Goal: Task Accomplishment & Management: Use online tool/utility

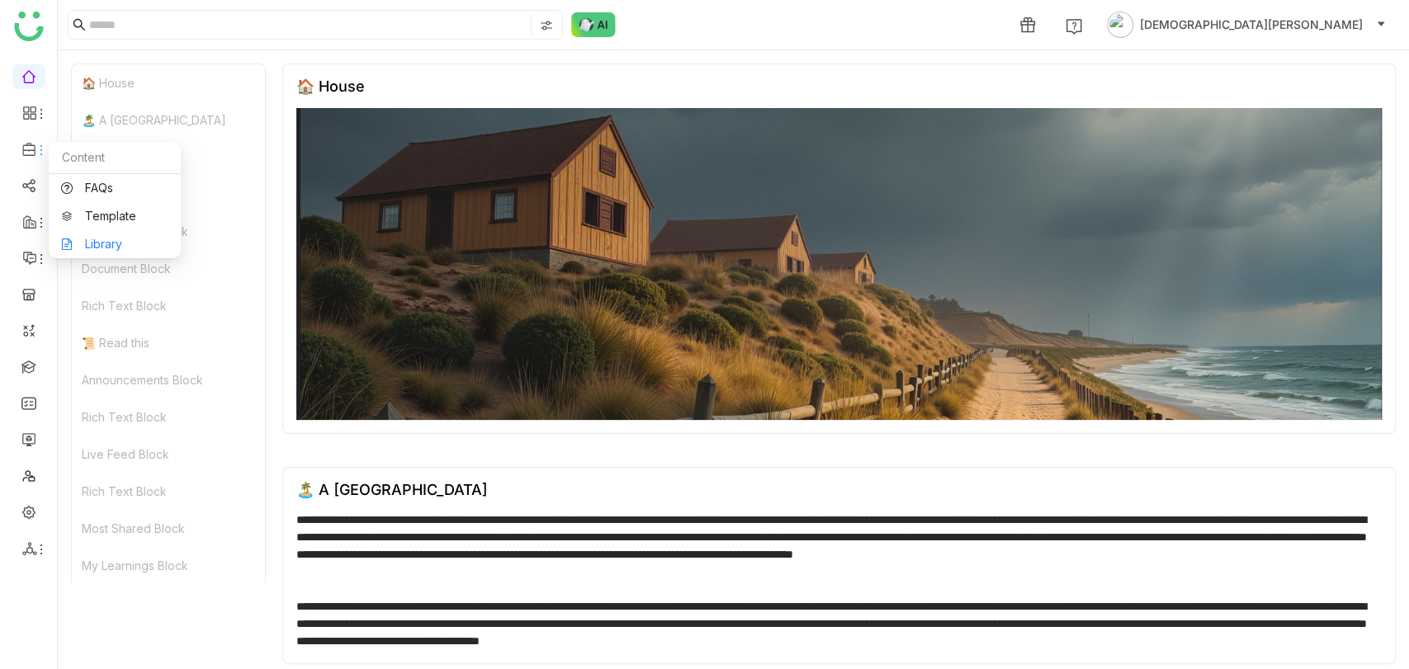
click at [111, 239] on link "Library" at bounding box center [114, 245] width 107 height 12
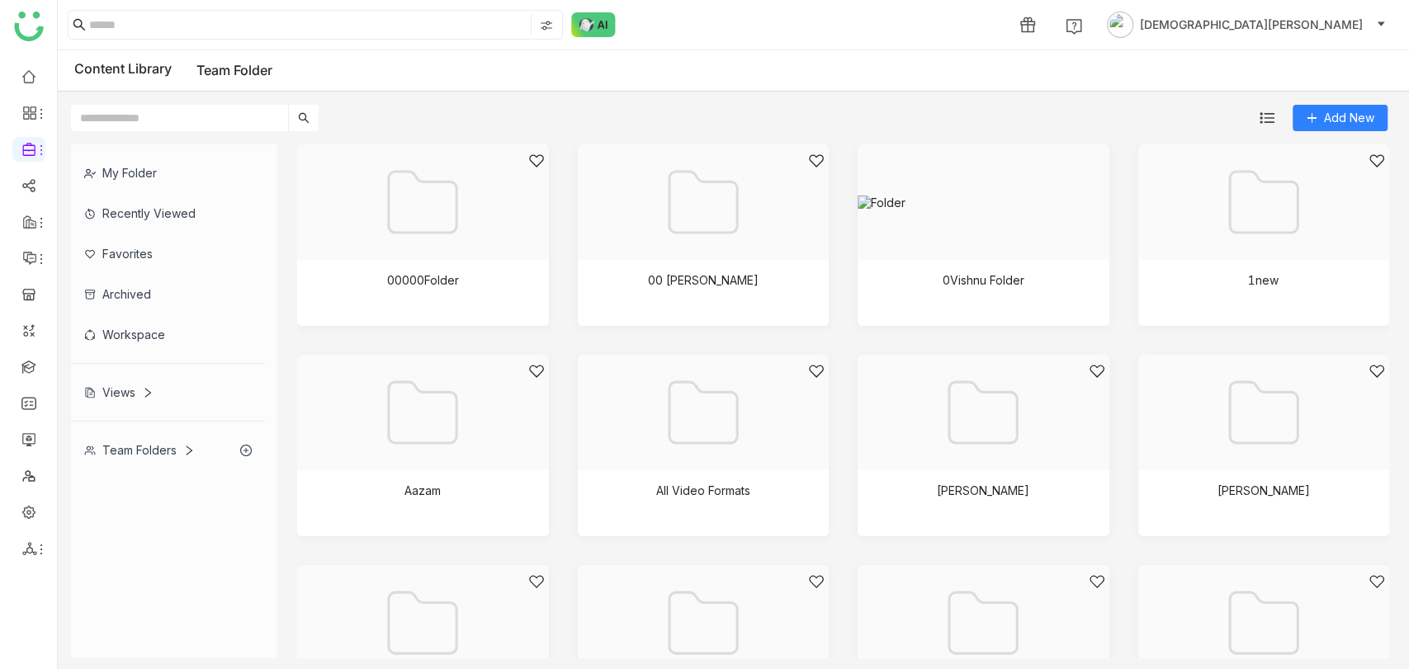
click at [160, 440] on div "Team Folders" at bounding box center [168, 450] width 194 height 40
click at [778, 306] on img at bounding box center [781, 308] width 17 height 17
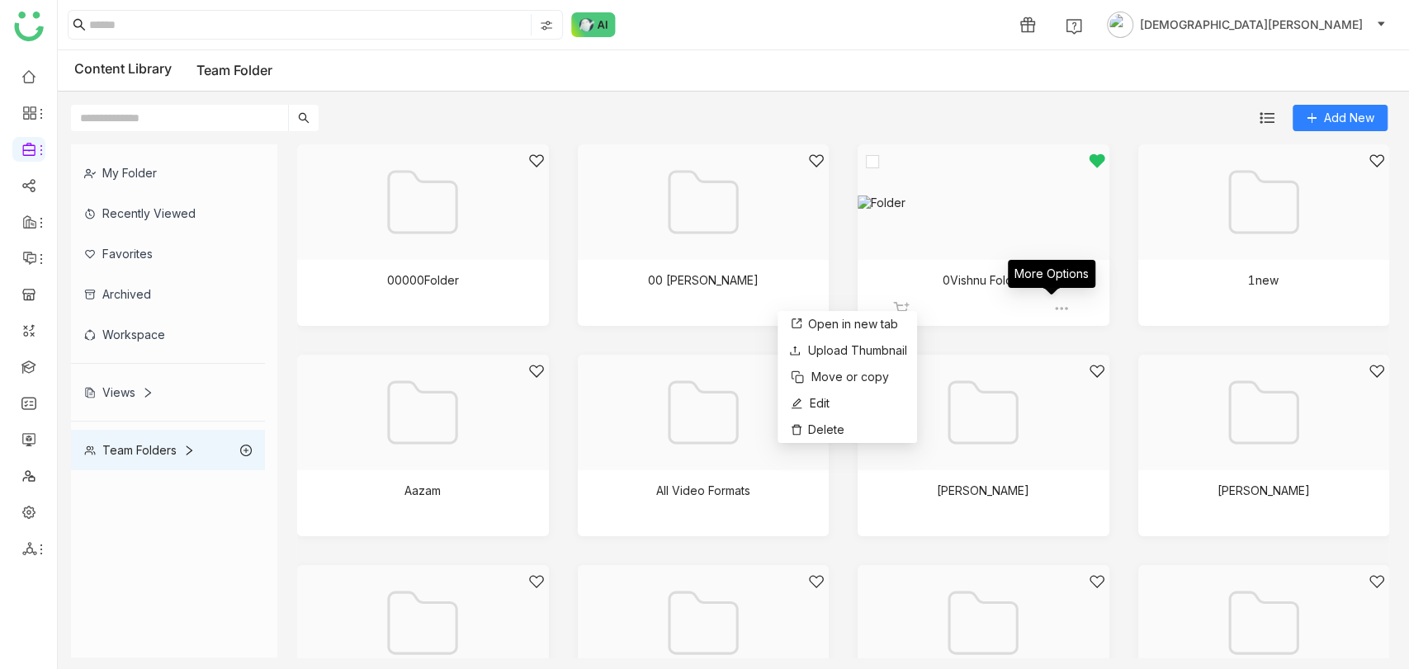
click at [1053, 305] on img at bounding box center [1061, 308] width 17 height 17
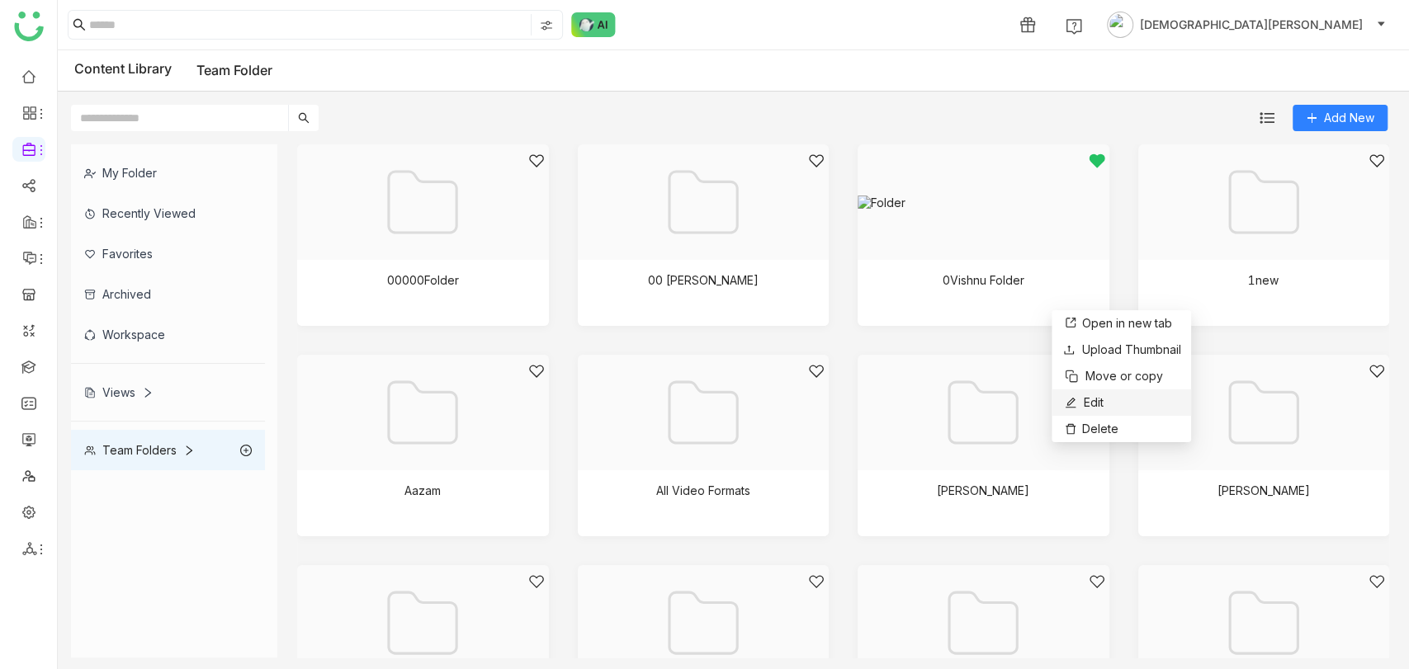
click at [1085, 400] on span "Edit" at bounding box center [1094, 403] width 20 height 18
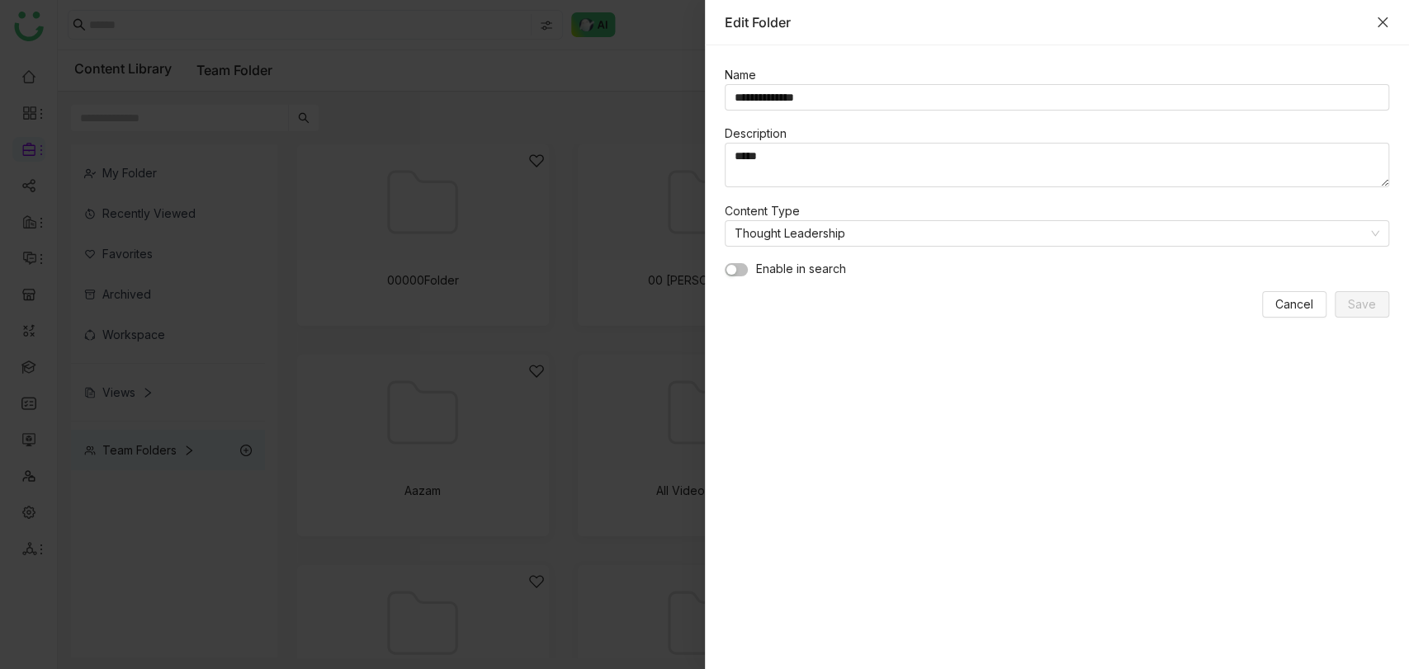
click at [1386, 17] on icon "Close" at bounding box center [1382, 22] width 13 height 13
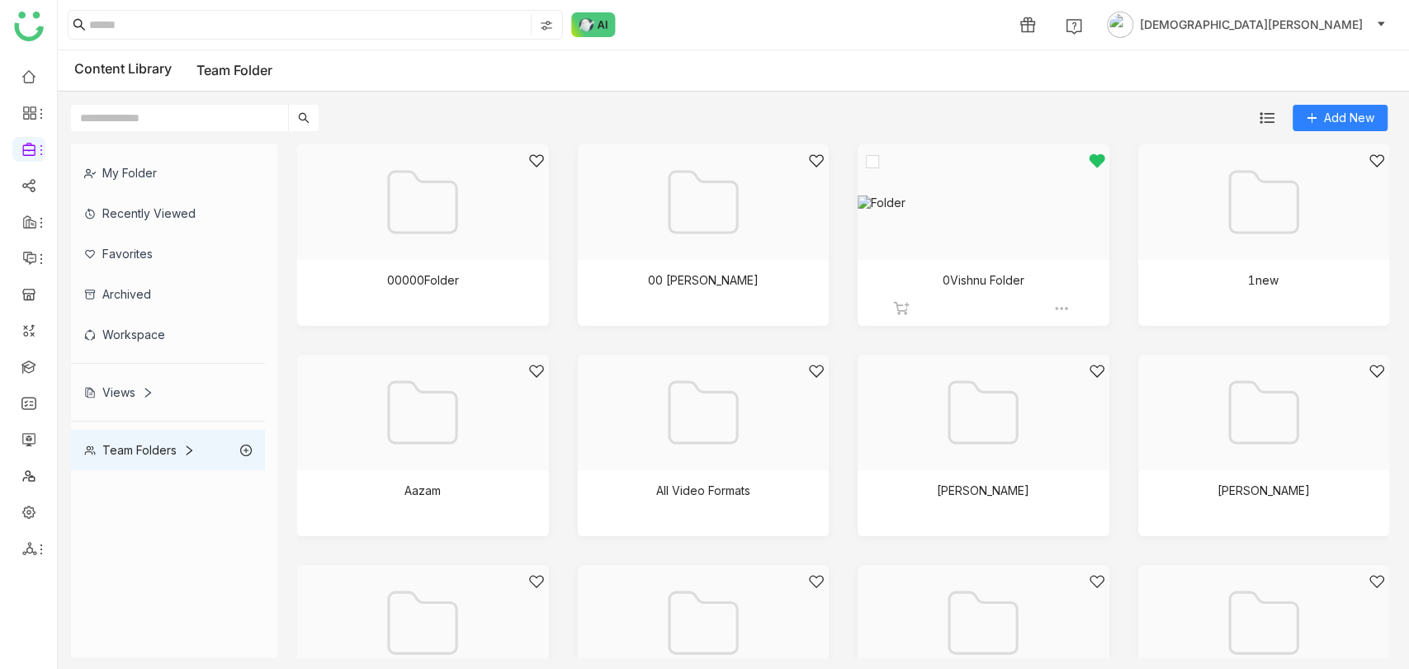
click at [997, 221] on div at bounding box center [978, 223] width 224 height 140
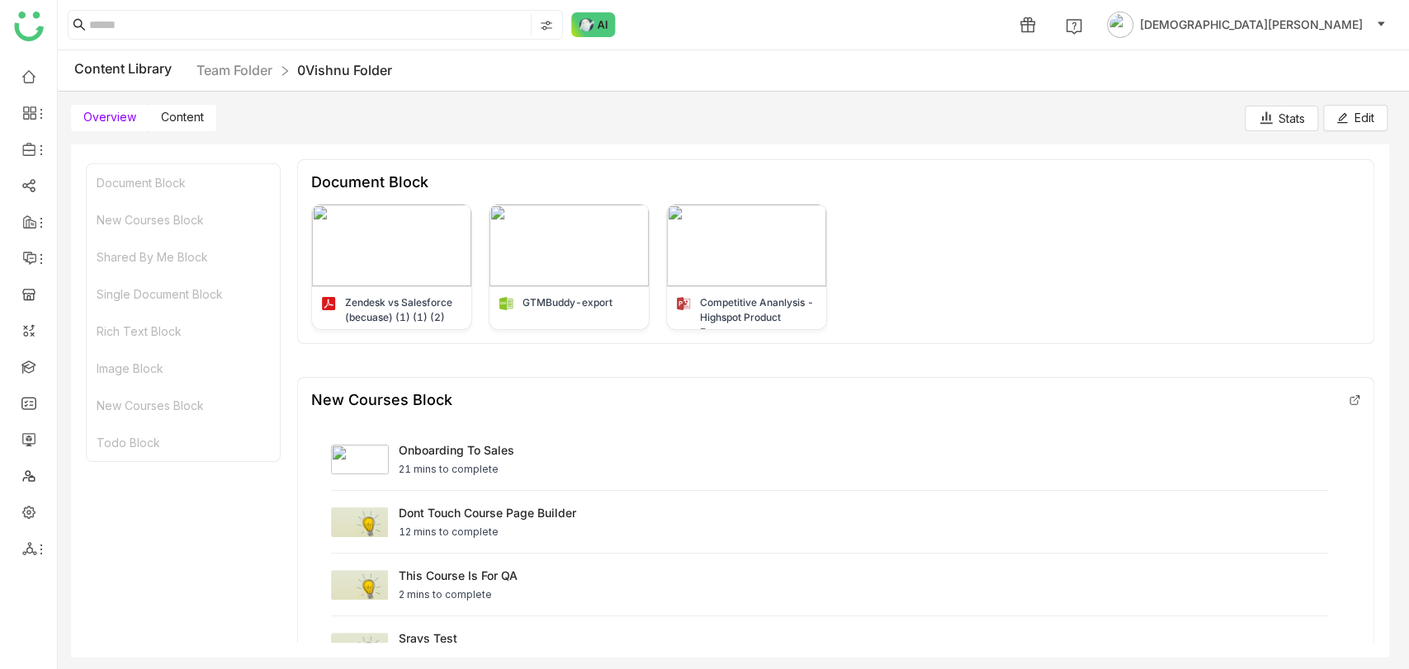
click at [190, 122] on span "Content" at bounding box center [182, 117] width 43 height 14
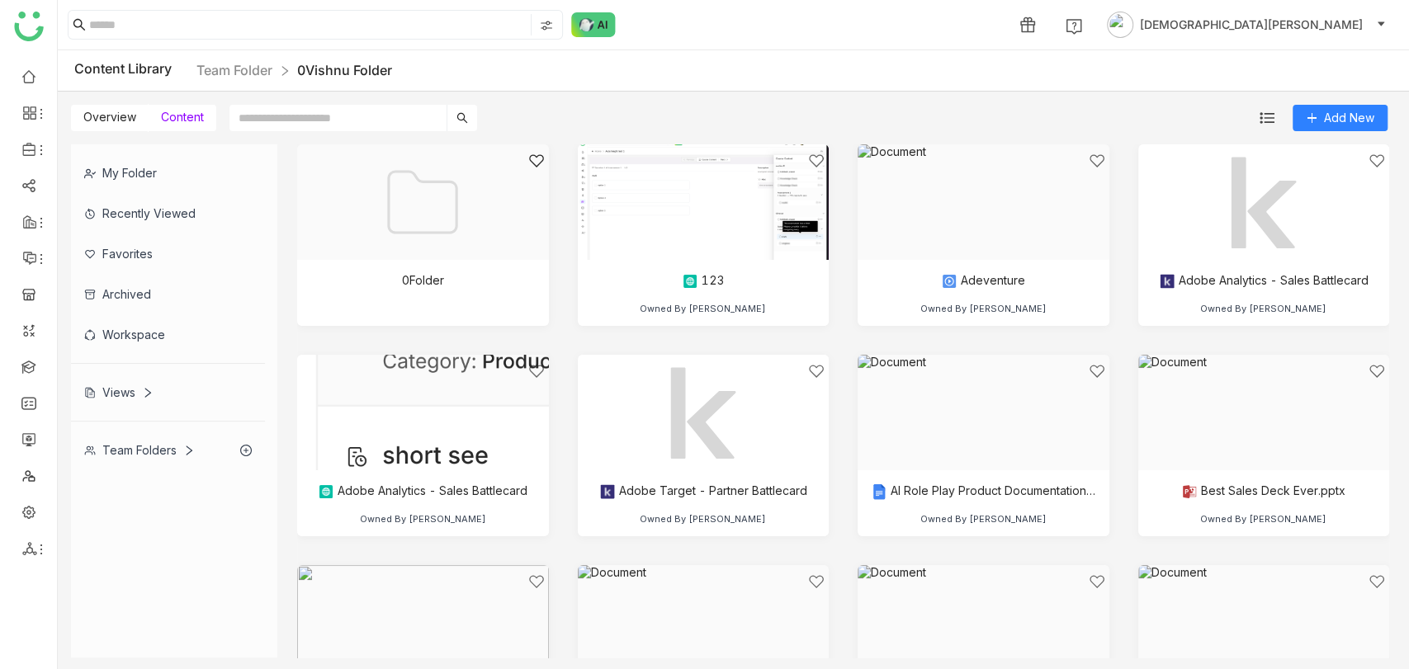
click at [190, 122] on span "Content" at bounding box center [182, 117] width 43 height 14
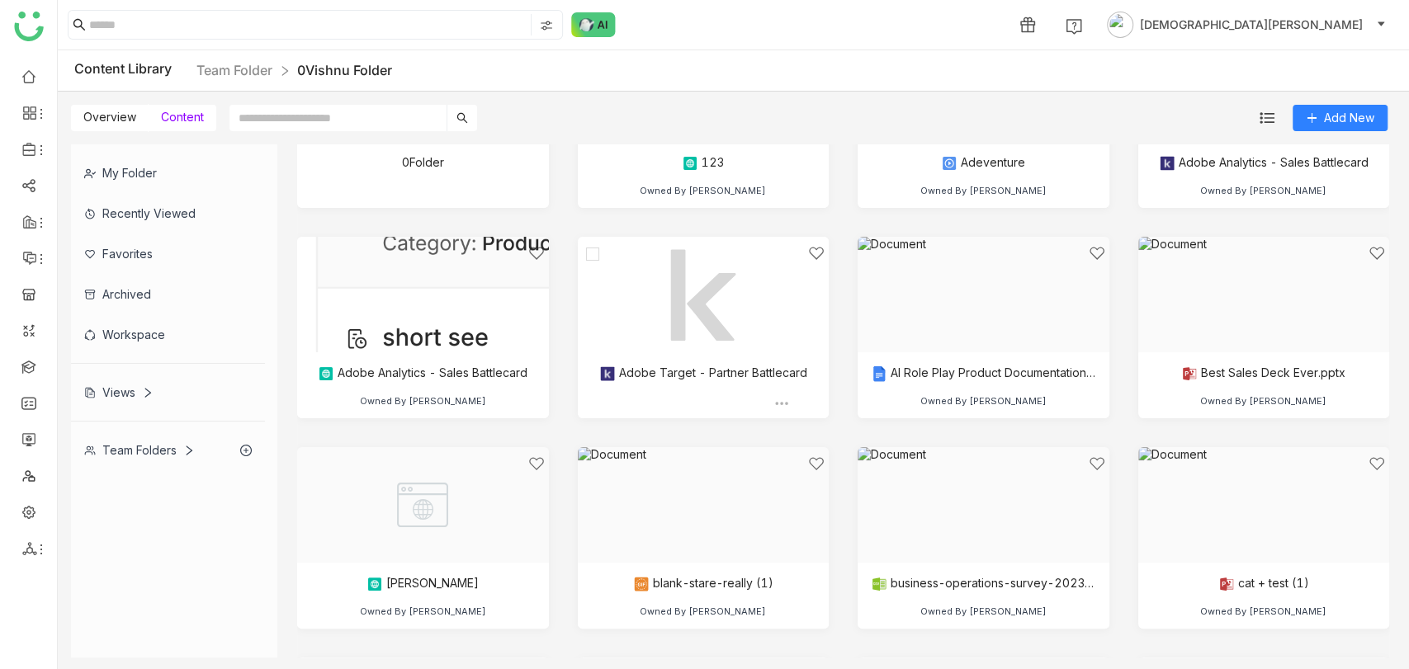
scroll to position [135, 0]
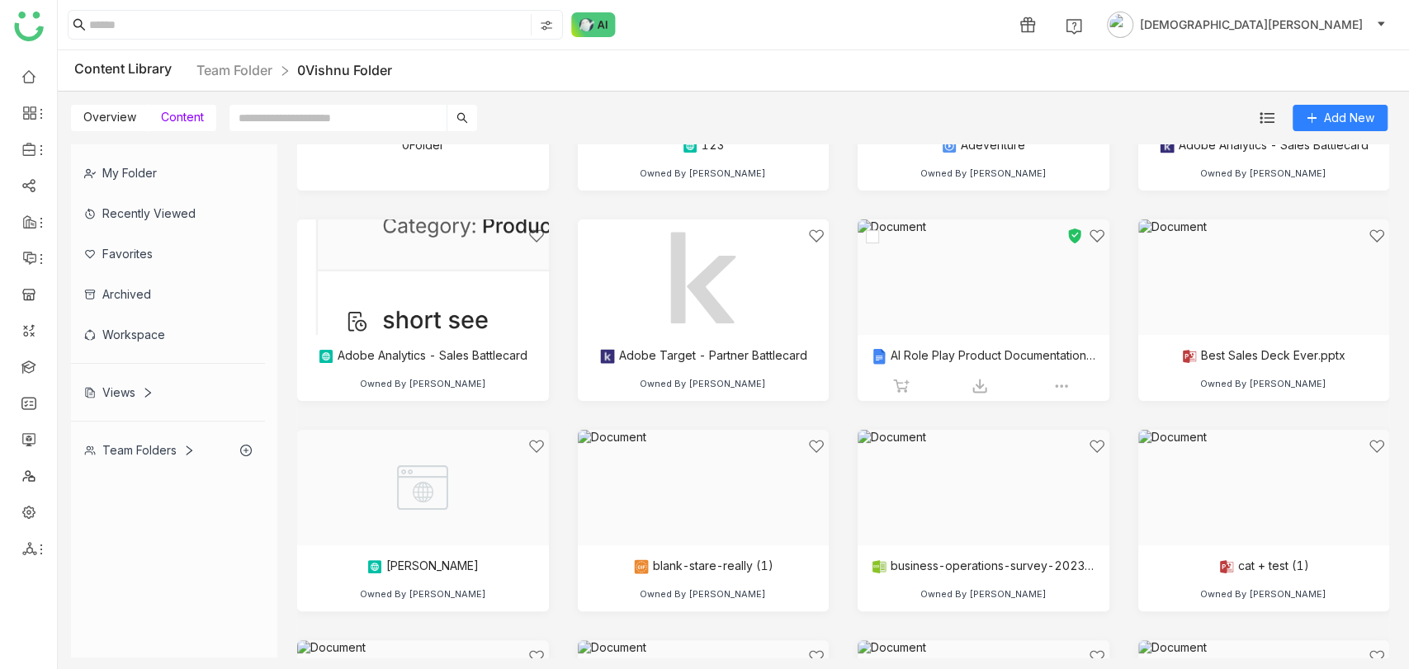
click at [1022, 297] on div at bounding box center [978, 298] width 224 height 140
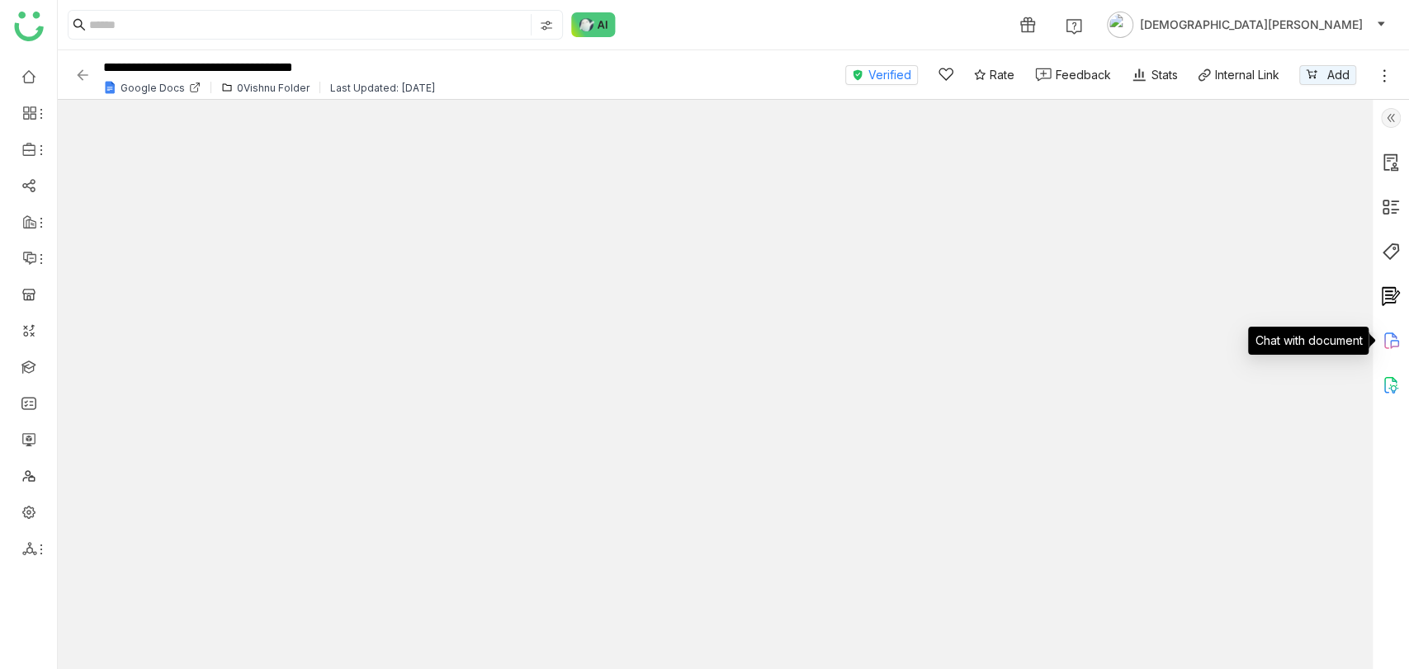
click at [1388, 345] on icon at bounding box center [1391, 341] width 20 height 20
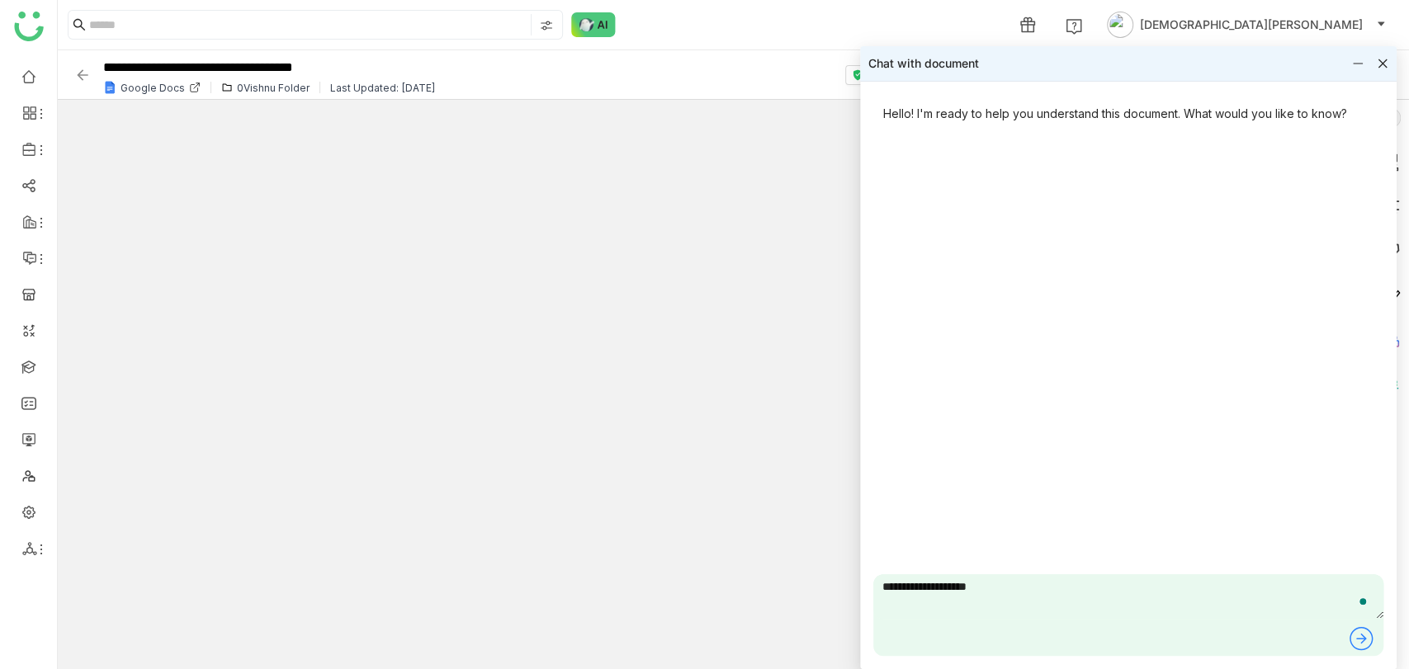
type textarea "**********"
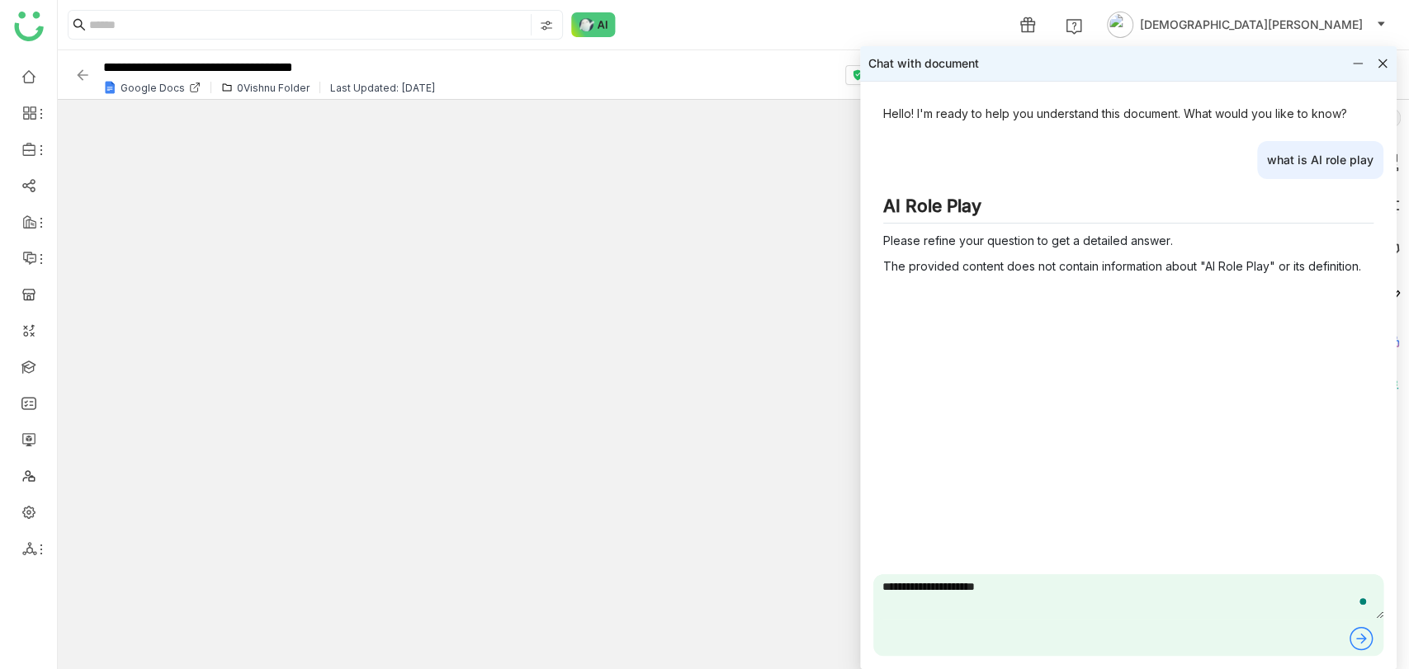
type textarea "**********"
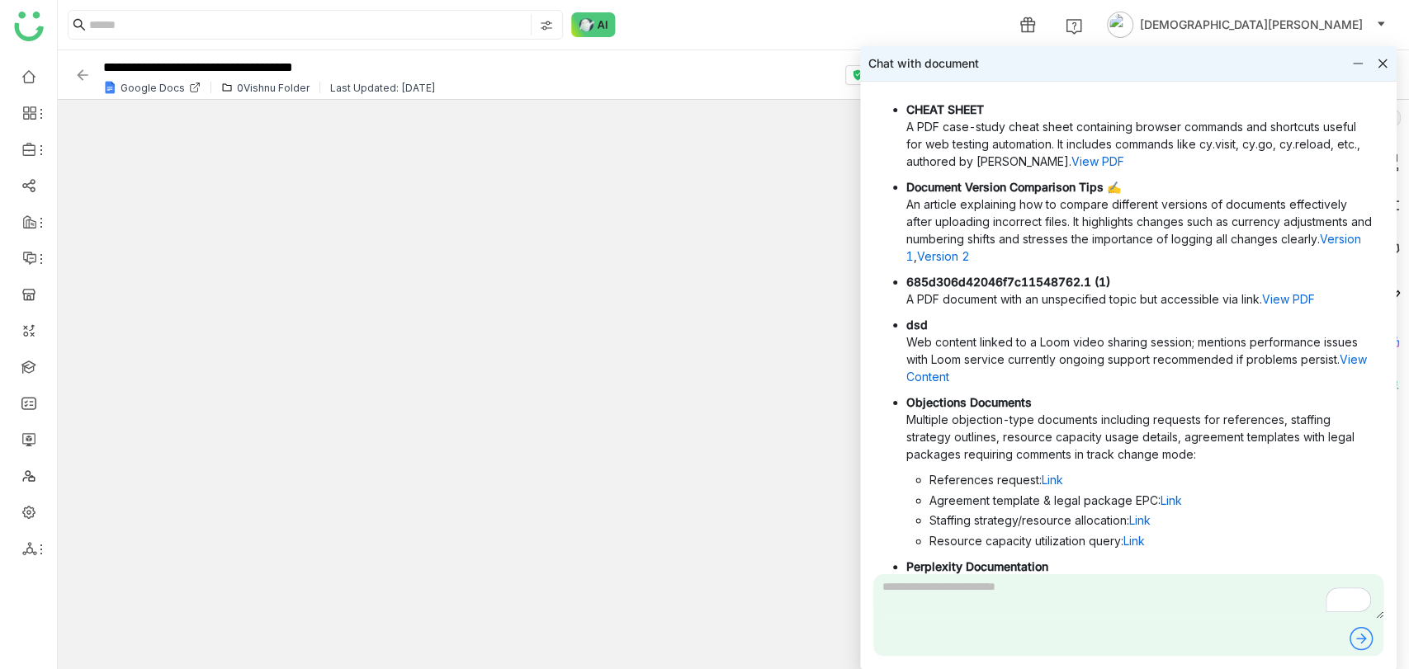
scroll to position [434, 0]
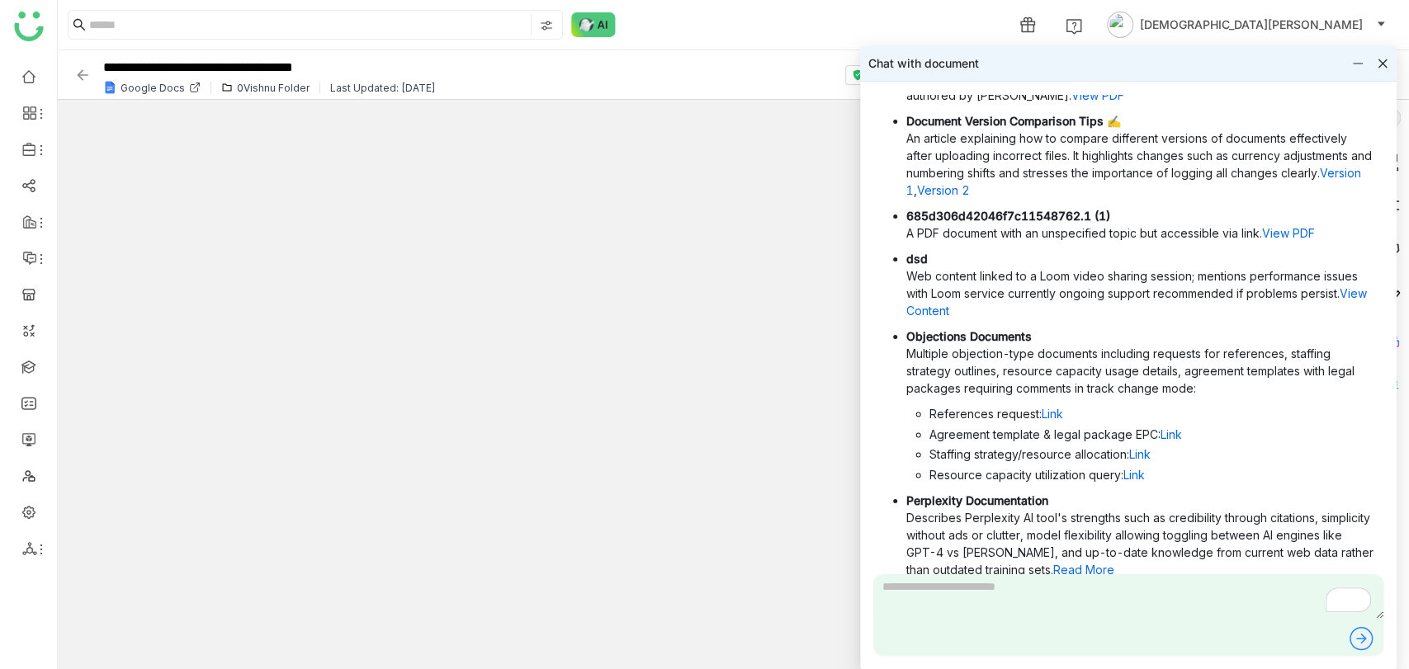
type input "*"
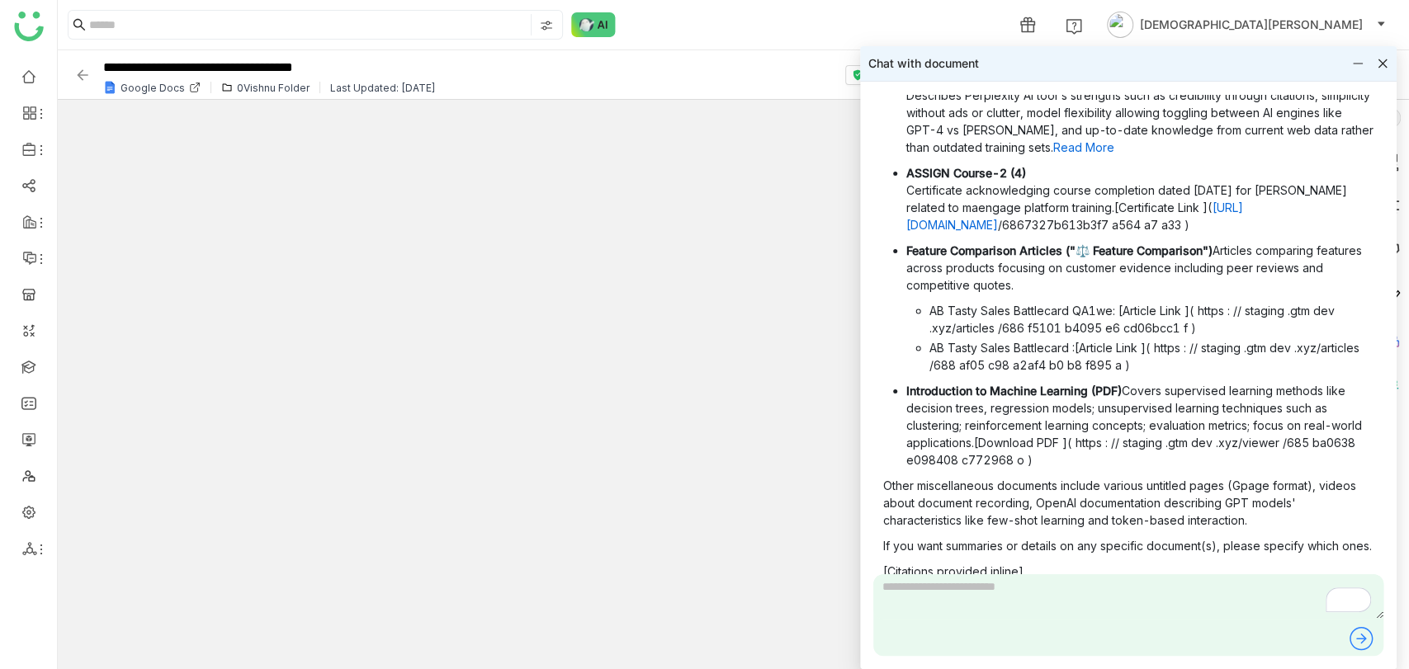
scroll to position [1037, 0]
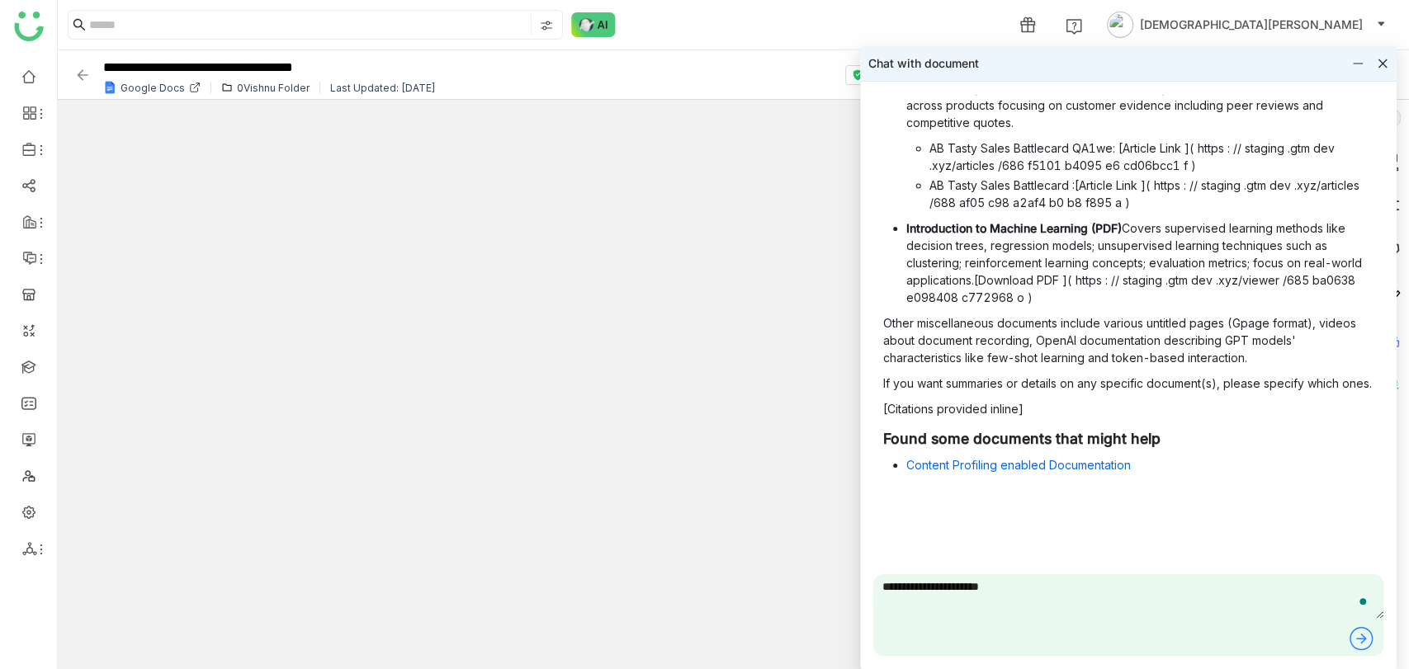
type textarea "**********"
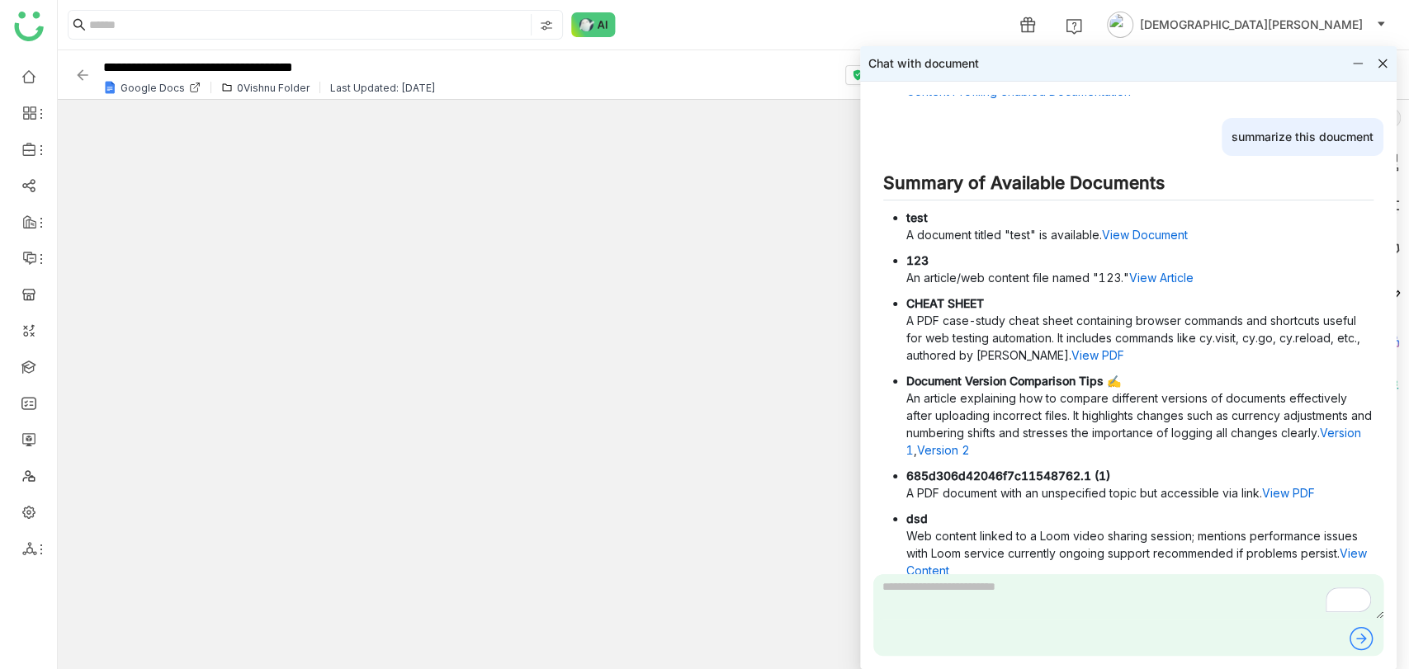
scroll to position [1394, 0]
